Goal: Task Accomplishment & Management: Complete application form

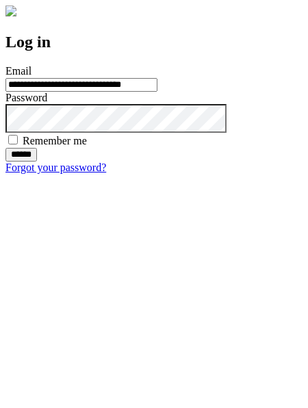
type input "**********"
click at [37, 162] on input "******" at bounding box center [21, 155] width 32 height 14
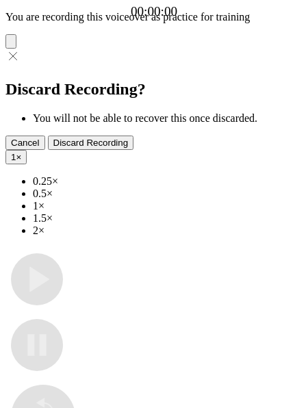
type input "**********"
